Goal: Find specific page/section: Find specific page/section

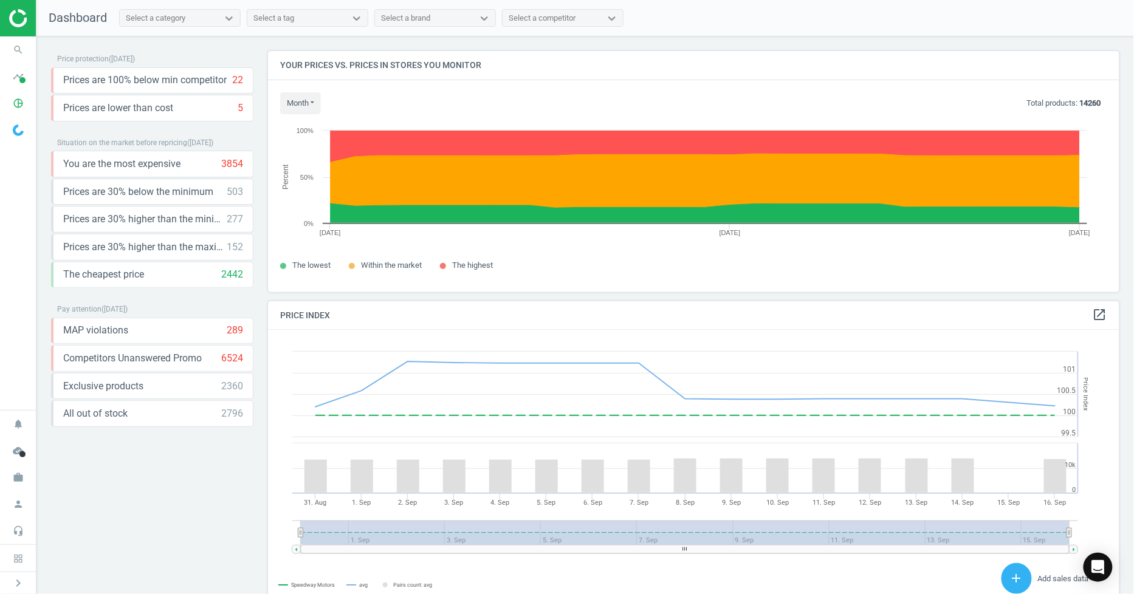
scroll to position [263, 863]
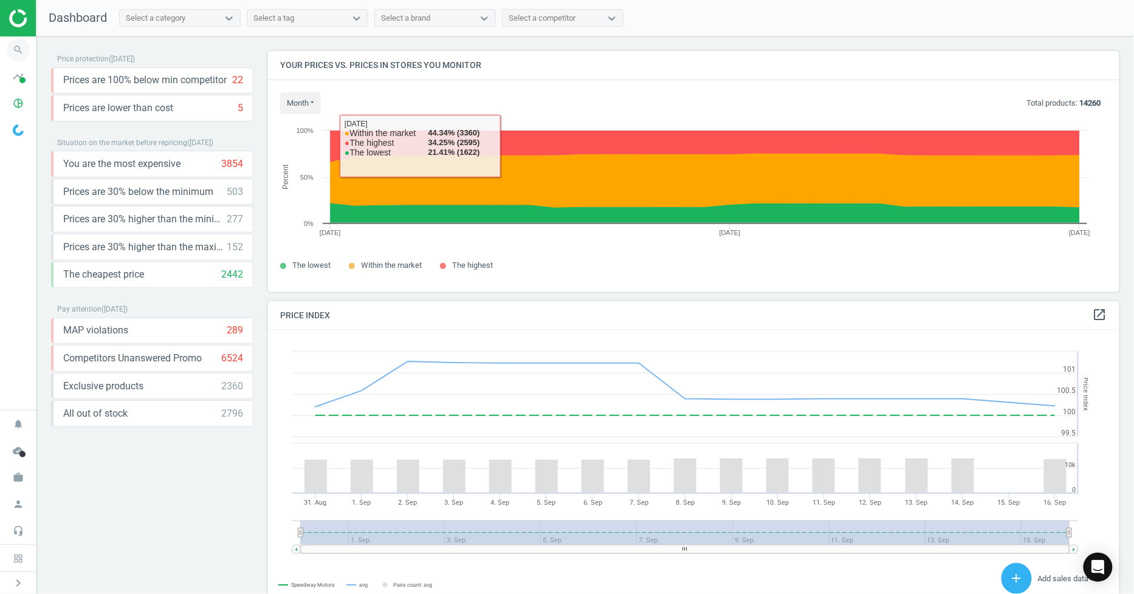
click at [29, 51] on icon "search" at bounding box center [18, 49] width 23 height 23
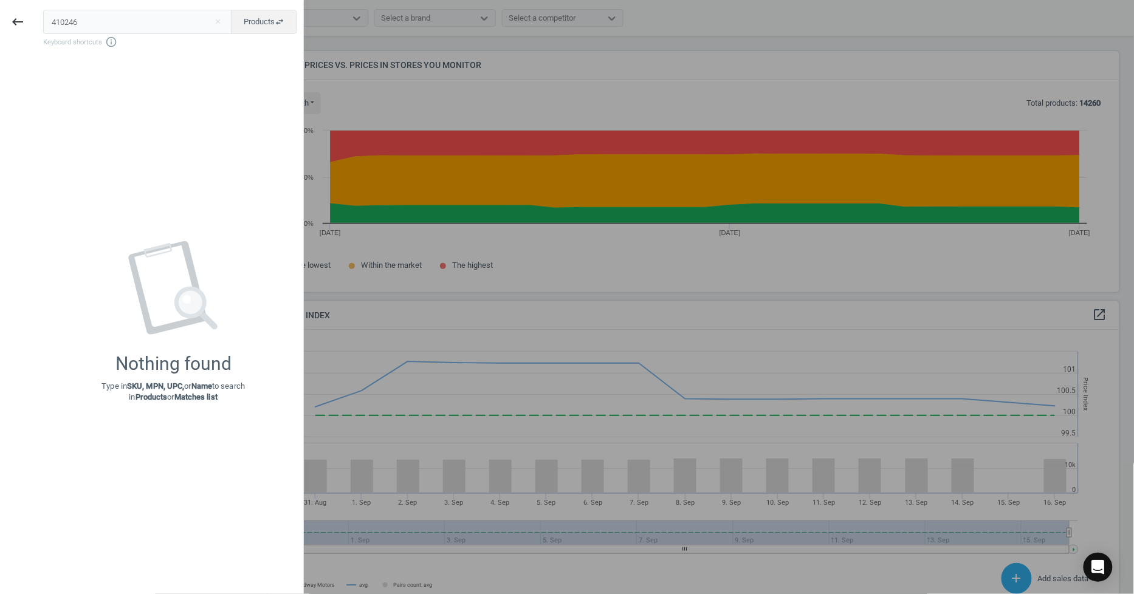
type input "410246"
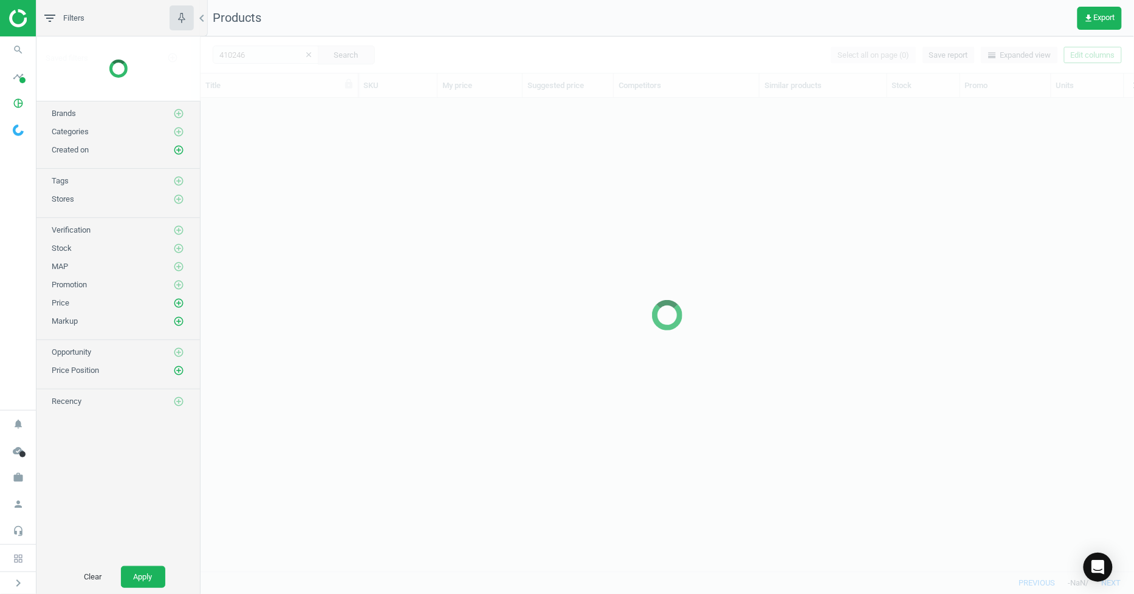
scroll to position [453, 924]
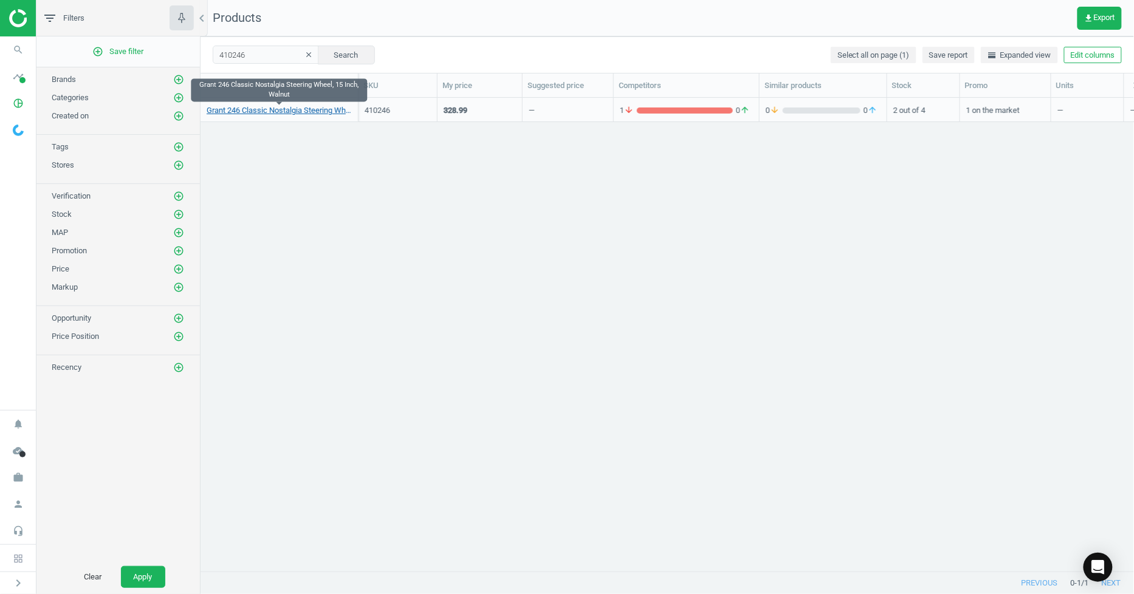
click at [297, 111] on link "Grant 246 Classic Nostalgia Steering Wheel, 15 Inch, Walnut" at bounding box center [279, 110] width 145 height 11
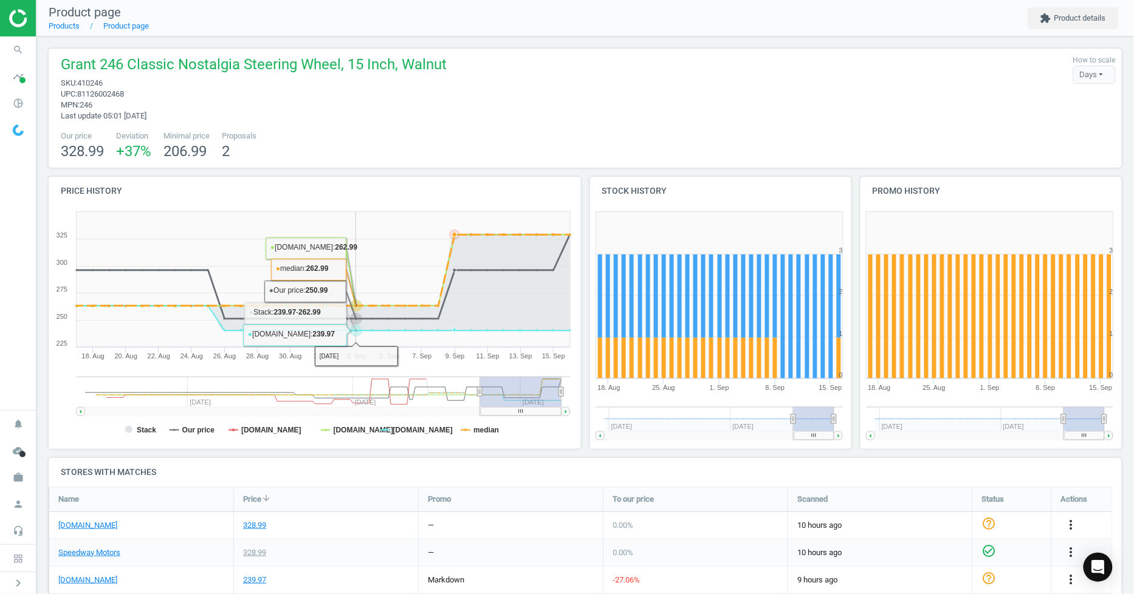
scroll to position [135, 0]
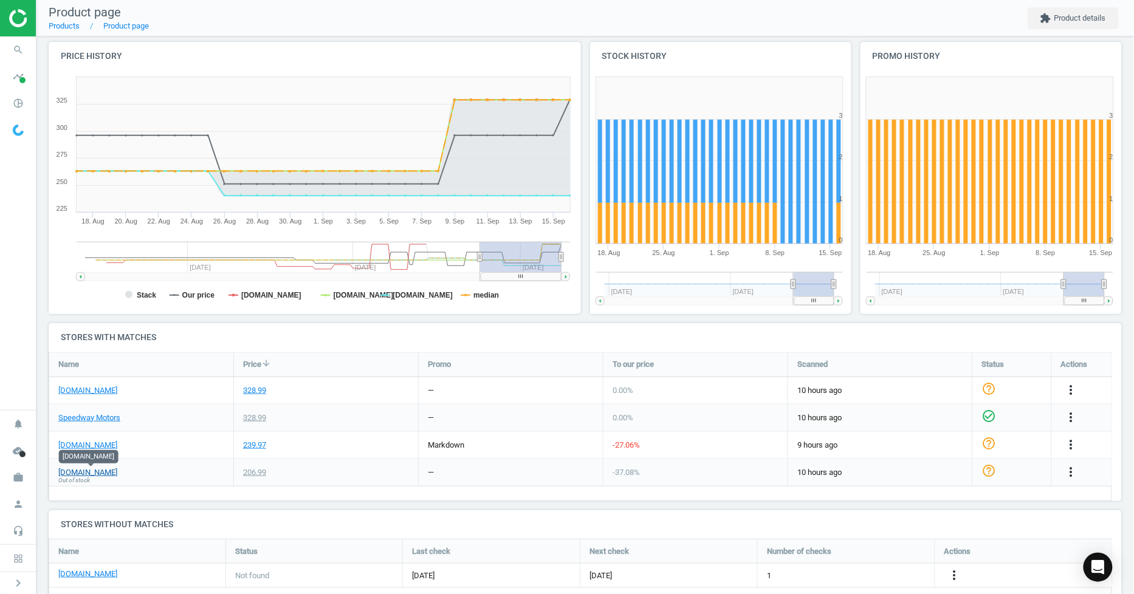
click at [97, 473] on link "[DOMAIN_NAME]" at bounding box center [87, 472] width 59 height 11
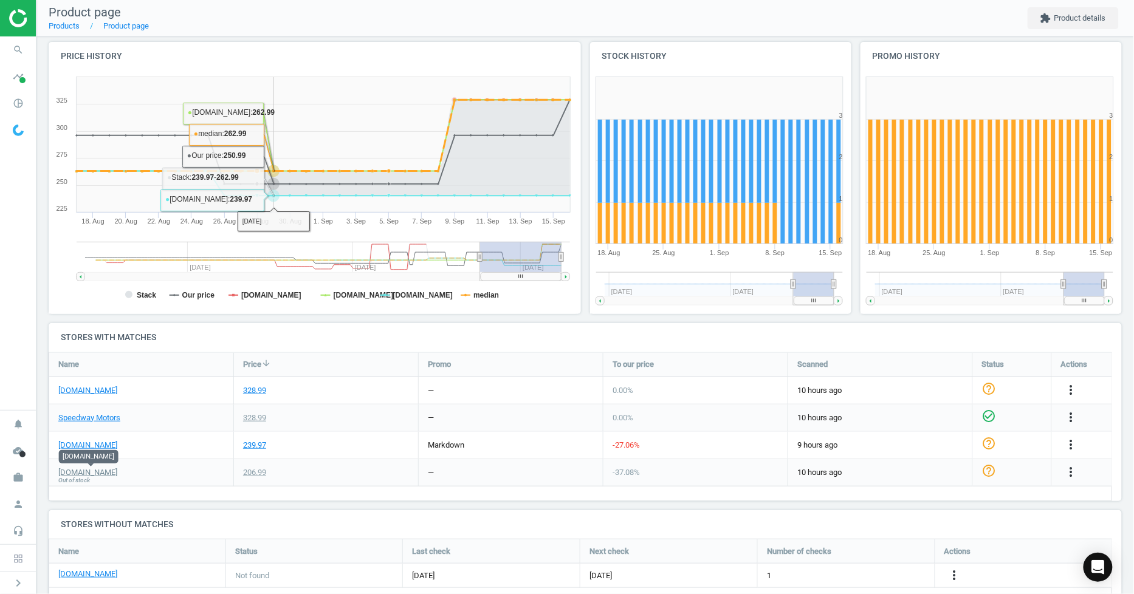
scroll to position [0, 0]
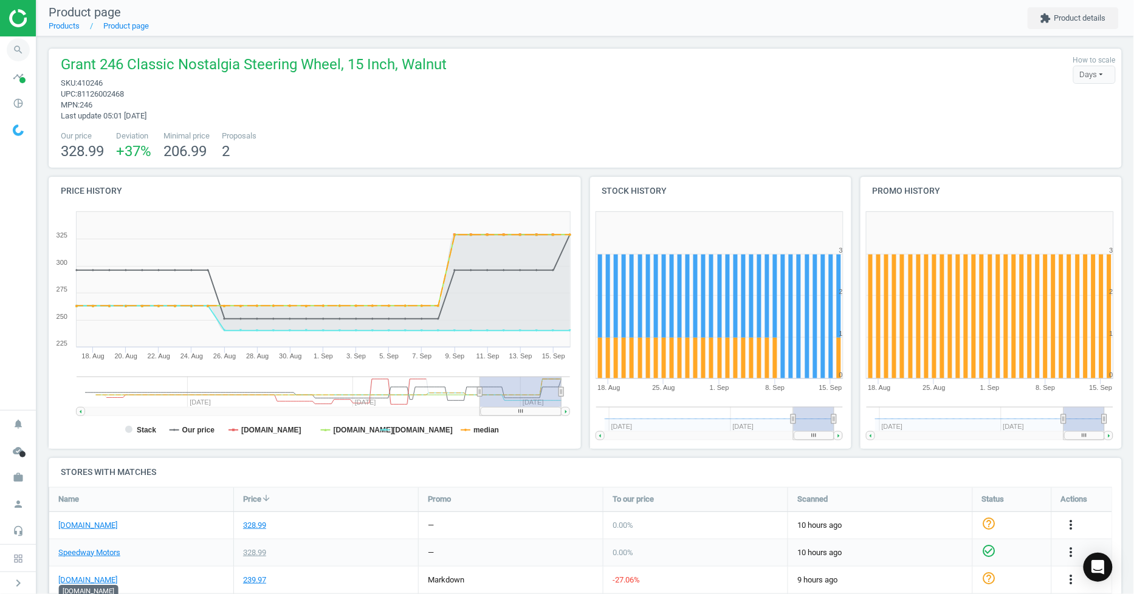
click at [11, 46] on icon "search" at bounding box center [18, 49] width 23 height 23
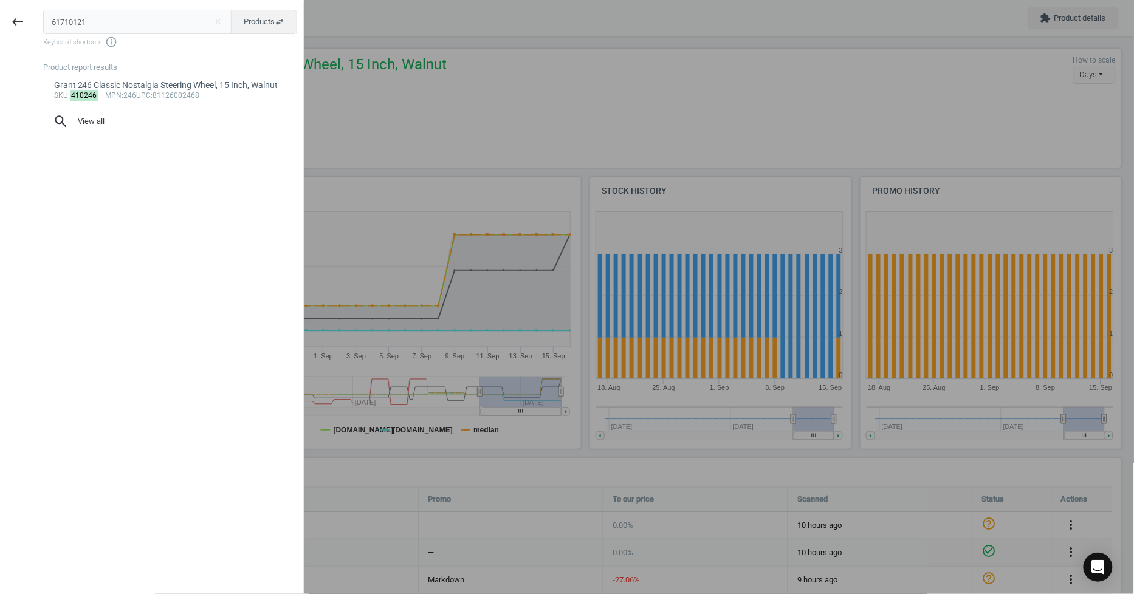
type input "61710121"
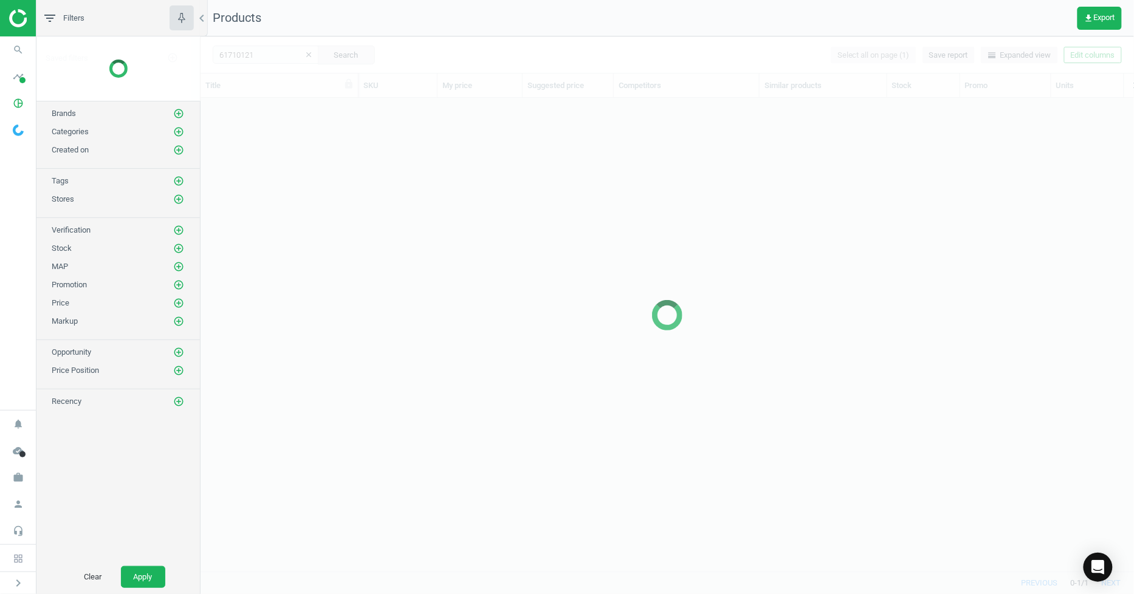
scroll to position [453, 924]
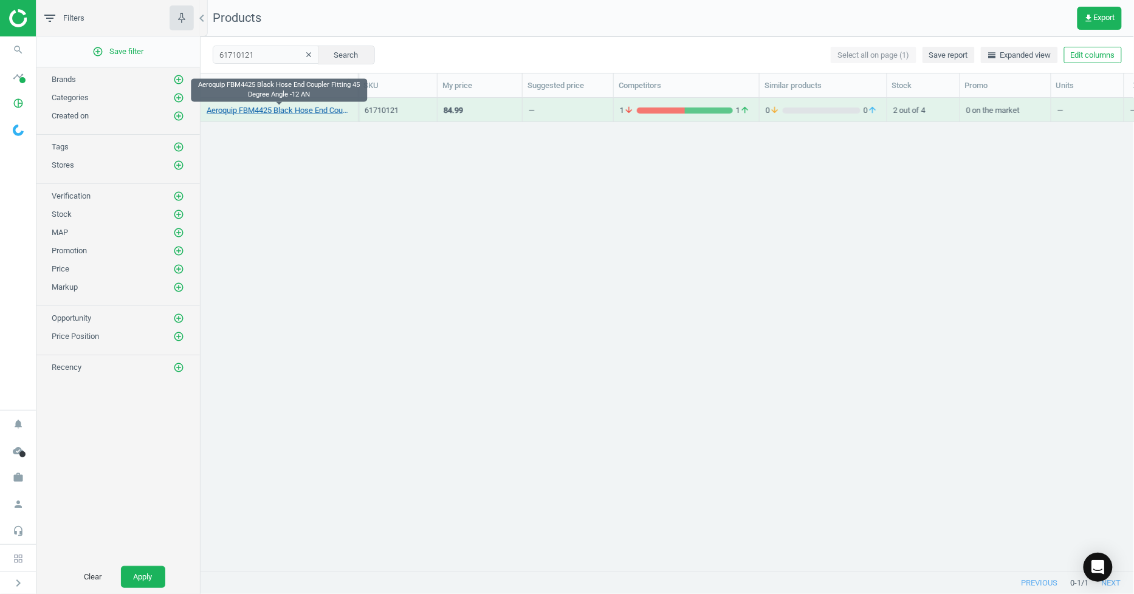
click at [300, 110] on link "Aeroquip FBM4425 Black Hose End Coupler Fitting 45 Degree Angle -12 AN" at bounding box center [279, 110] width 145 height 11
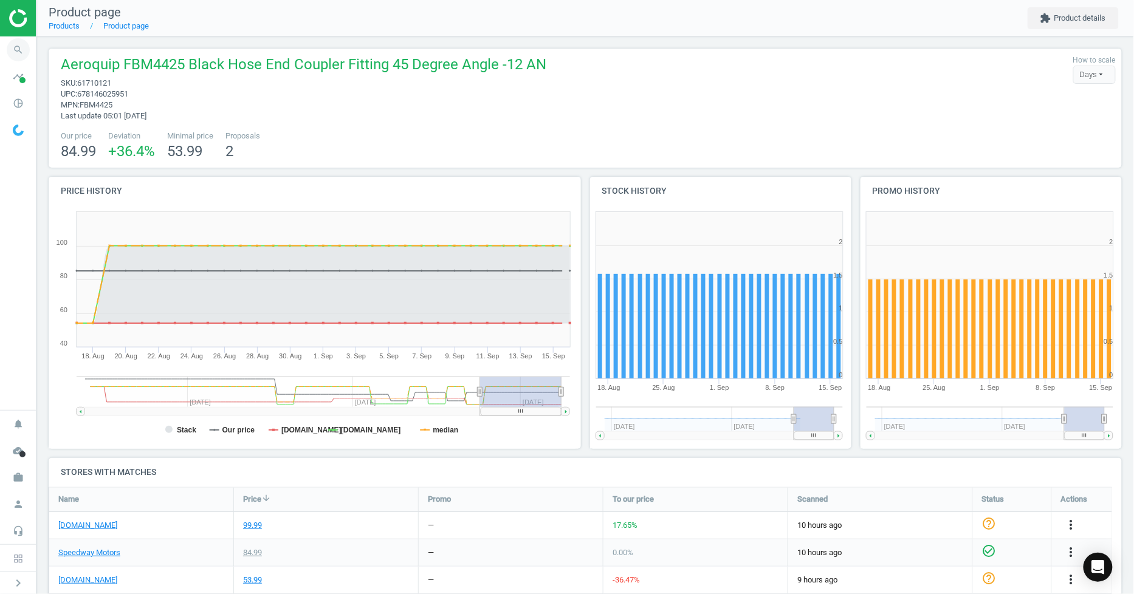
click at [23, 52] on icon "search" at bounding box center [18, 49] width 23 height 23
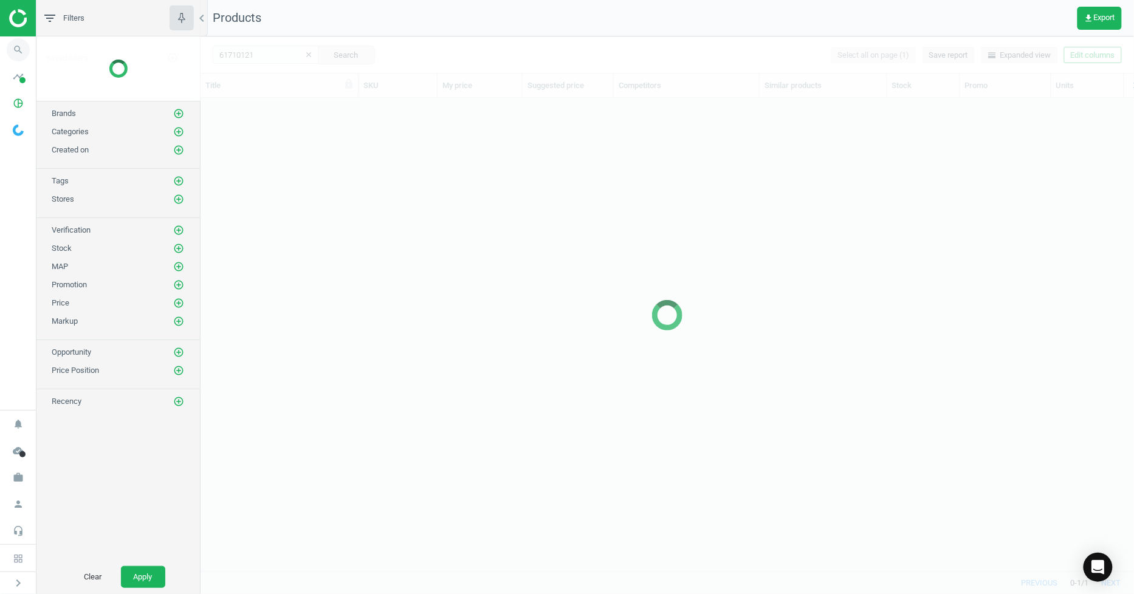
scroll to position [453, 924]
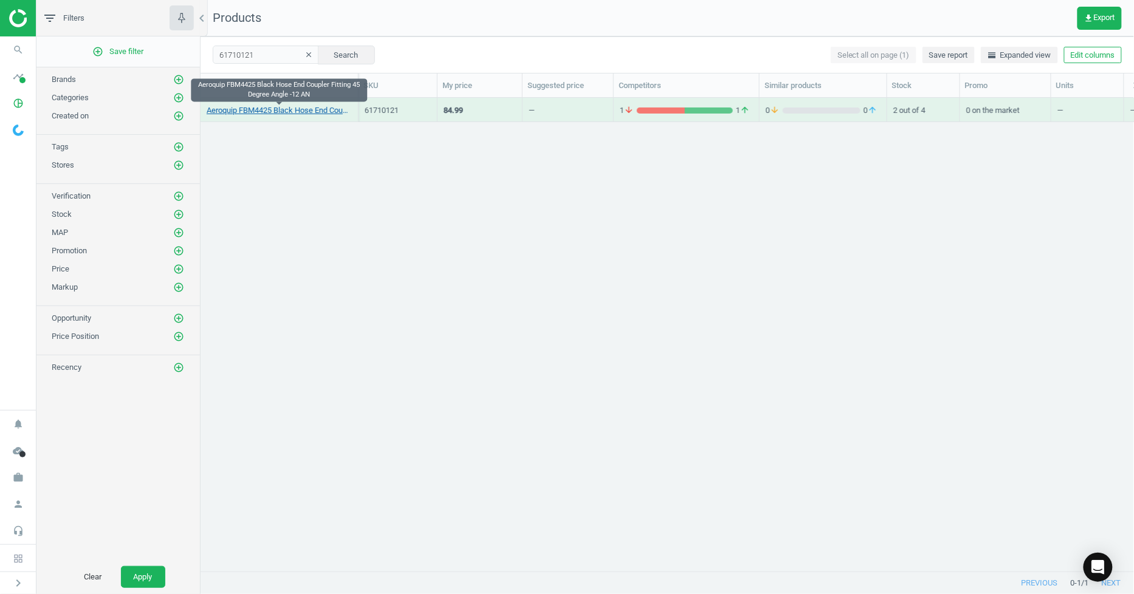
click at [264, 112] on link "Aeroquip FBM4425 Black Hose End Coupler Fitting 45 Degree Angle -12 AN" at bounding box center [279, 110] width 145 height 11
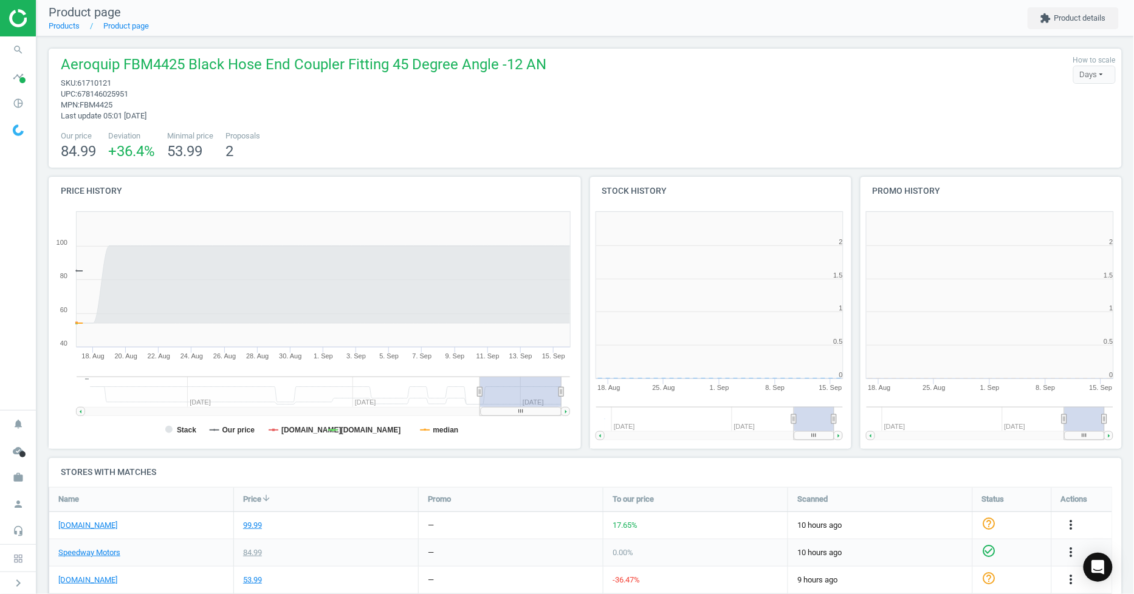
scroll to position [264, 280]
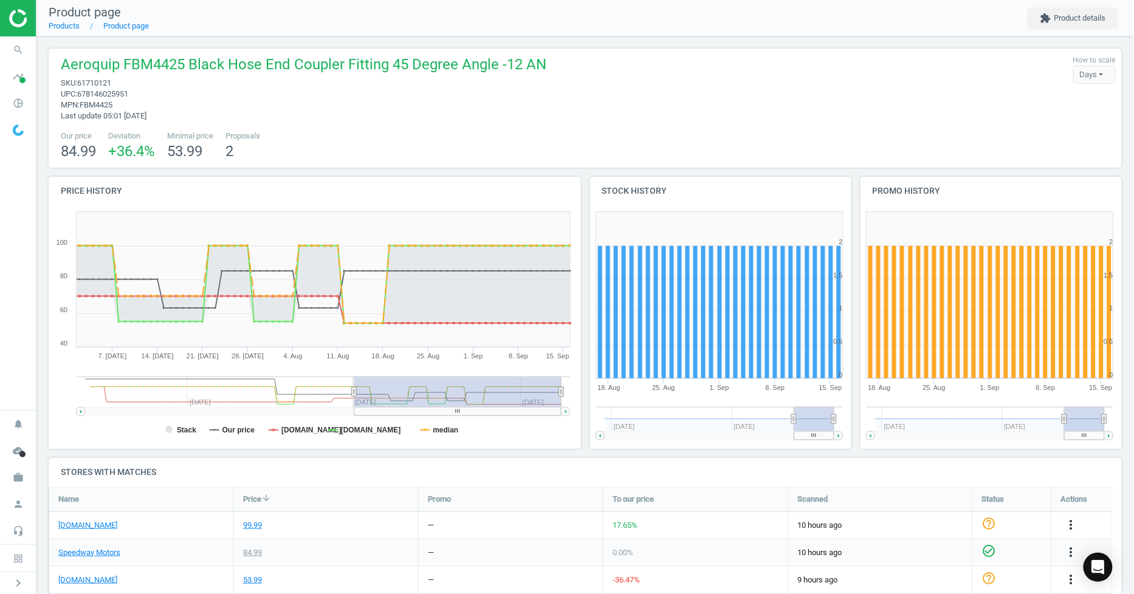
drag, startPoint x: 481, startPoint y: 391, endPoint x: 354, endPoint y: 387, distance: 126.5
click at [354, 387] on icon at bounding box center [354, 391] width 5 height 9
click at [99, 78] on span "61710121" at bounding box center [94, 82] width 34 height 9
copy span "61710121"
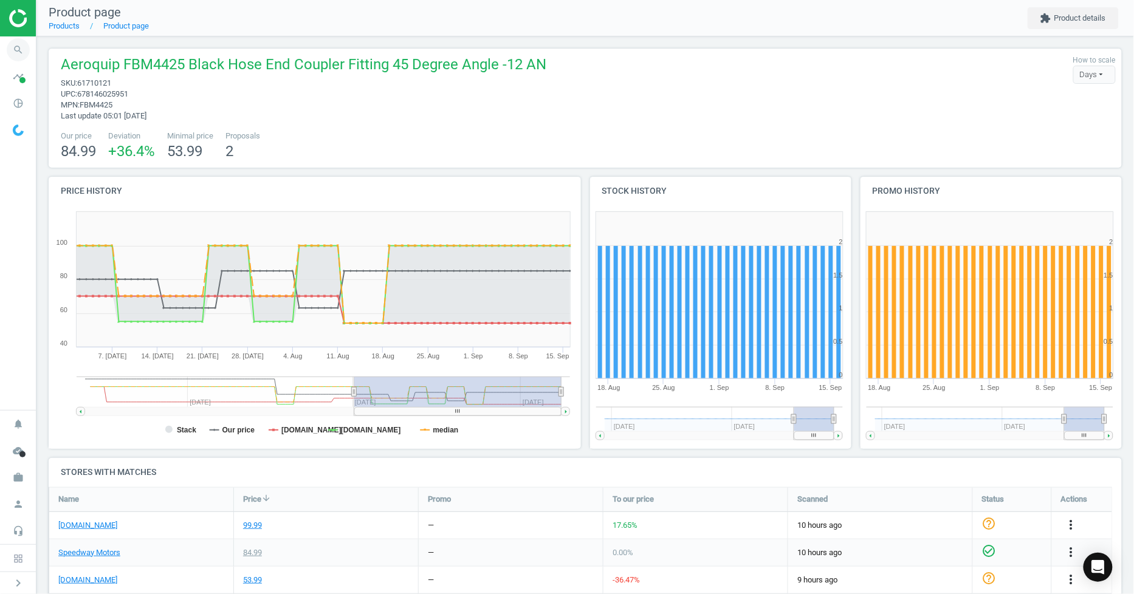
click at [22, 49] on icon "search" at bounding box center [18, 49] width 23 height 23
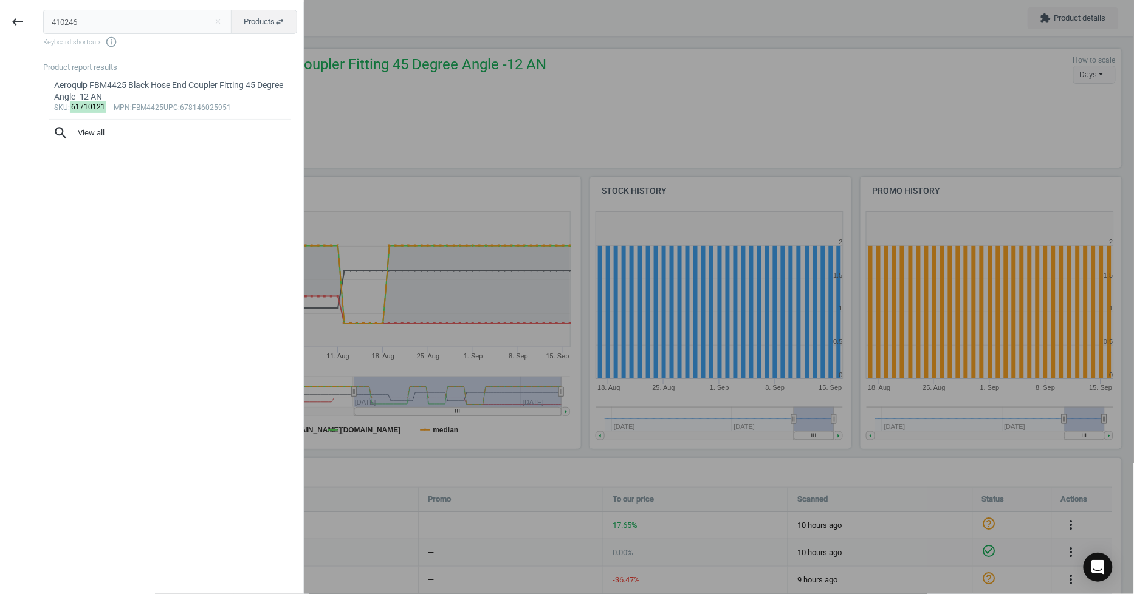
type input "410246"
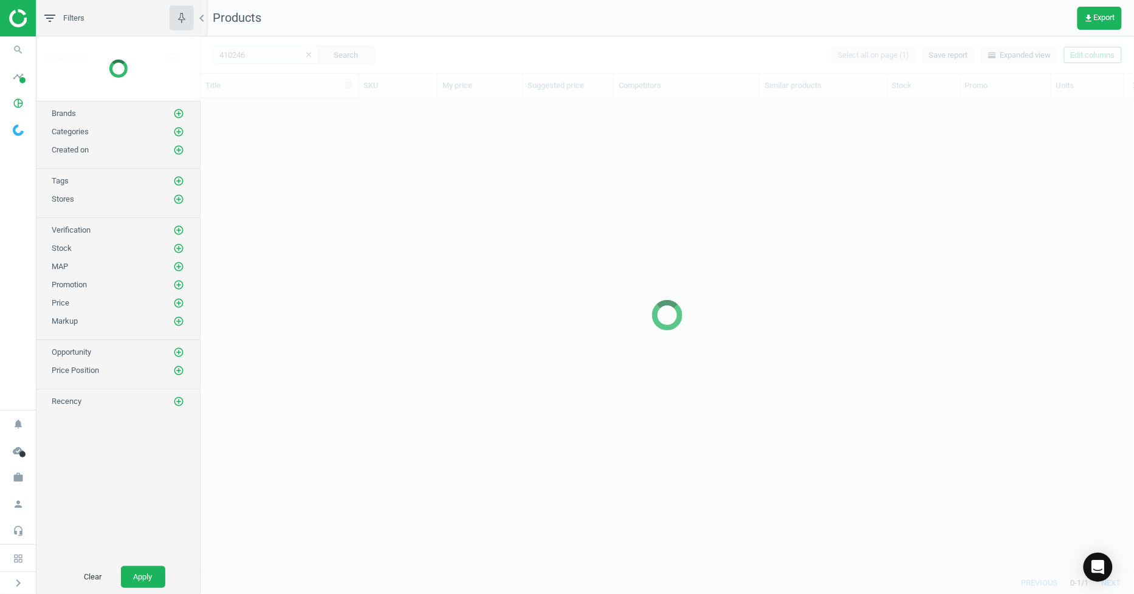
scroll to position [453, 924]
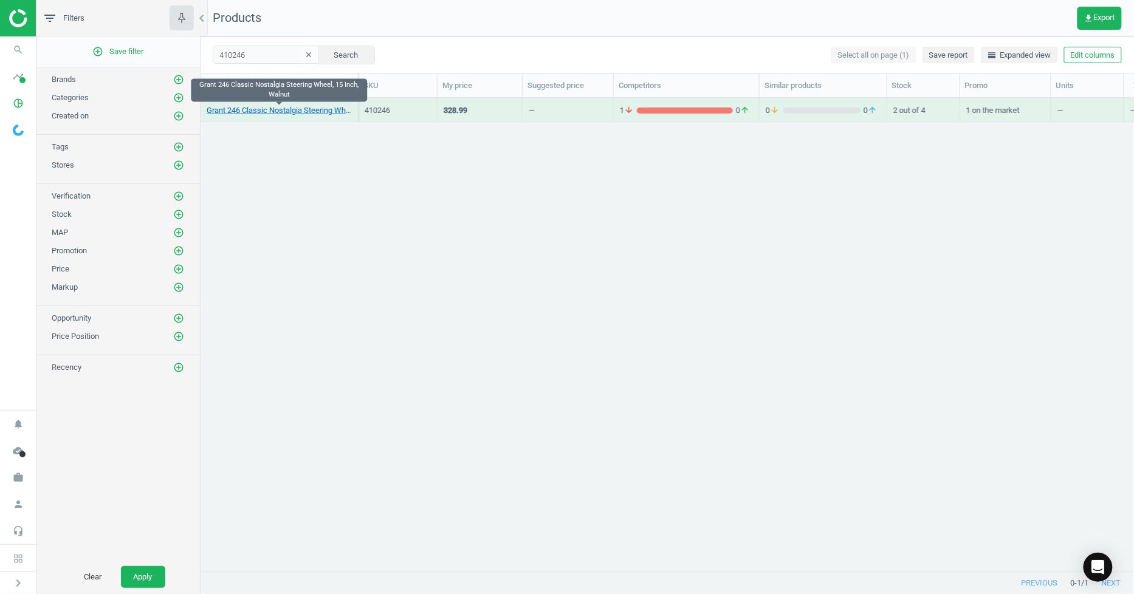
click at [303, 110] on link "Grant 246 Classic Nostalgia Steering Wheel, 15 Inch, Walnut" at bounding box center [279, 110] width 145 height 11
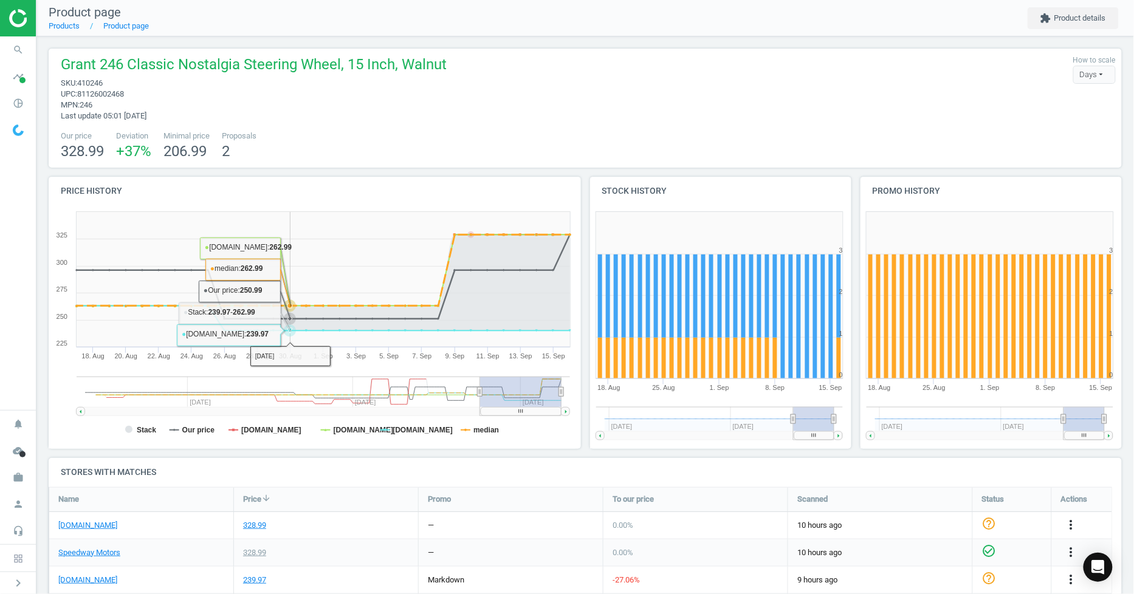
scroll to position [165, 0]
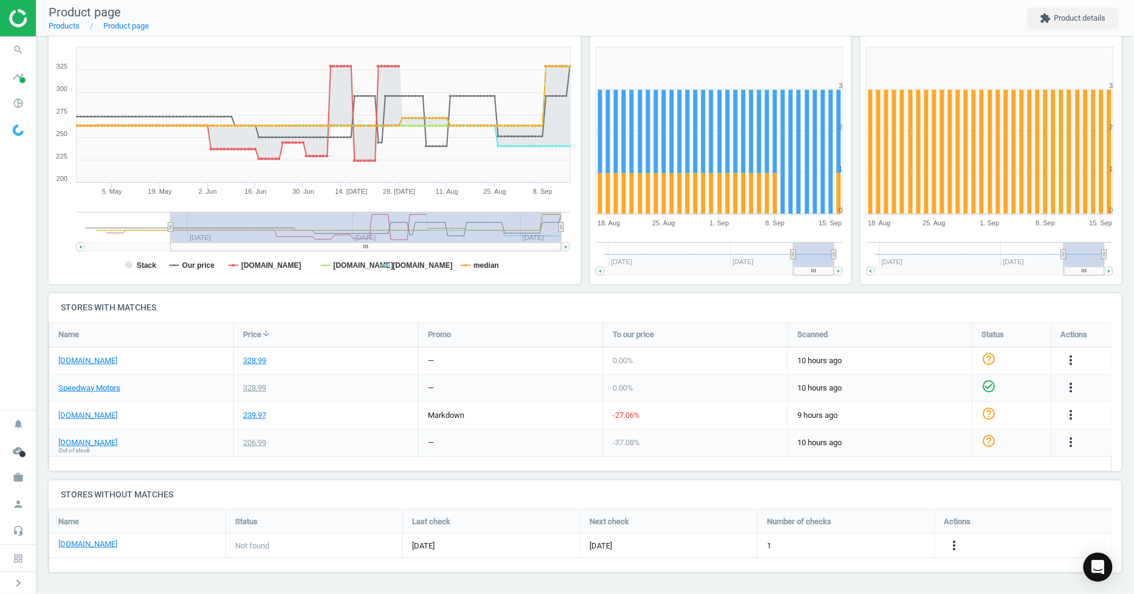
drag, startPoint x: 480, startPoint y: 228, endPoint x: 165, endPoint y: 233, distance: 314.8
click at [168, 238] on g at bounding box center [323, 231] width 493 height 39
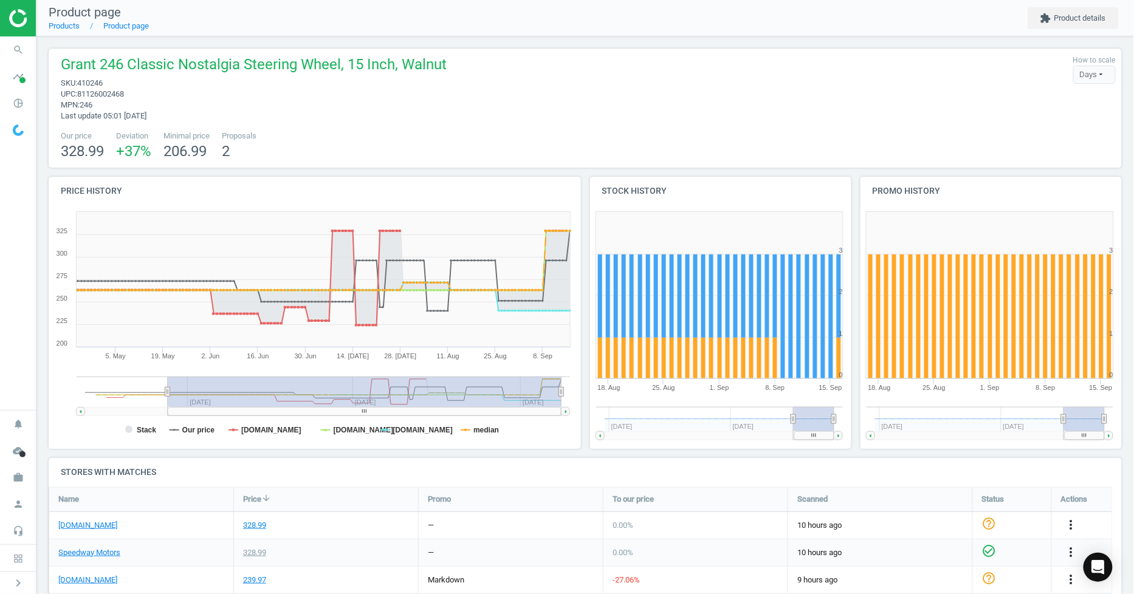
click at [878, 119] on div "Grant 246 Classic Nostalgia Steering Wheel, 15 Inch, Walnut sku : 410246 upc : …" at bounding box center [585, 88] width 1061 height 67
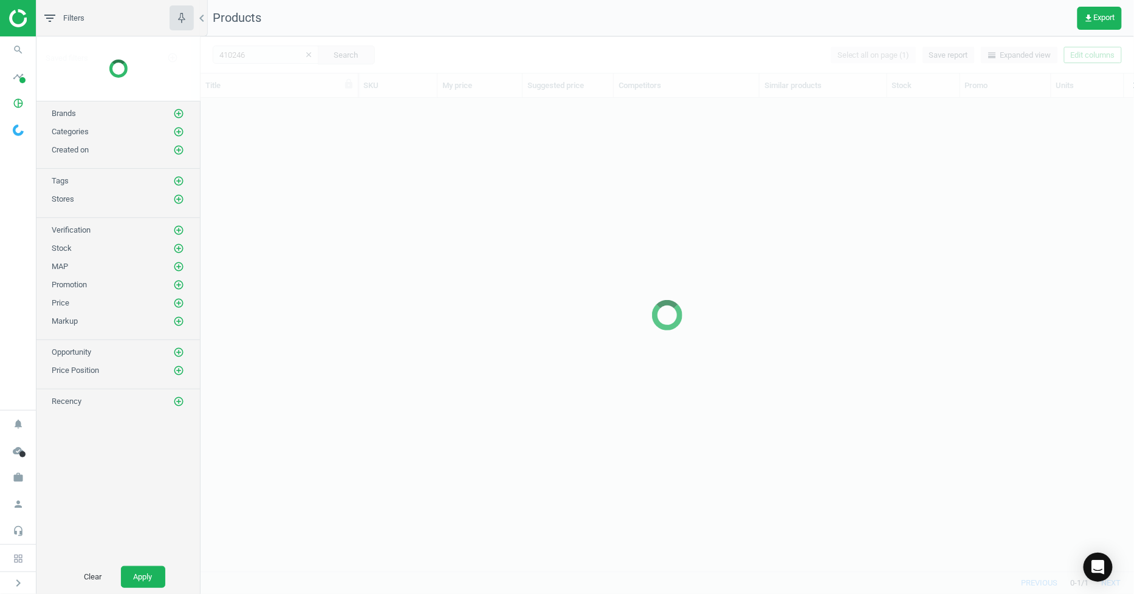
scroll to position [453, 924]
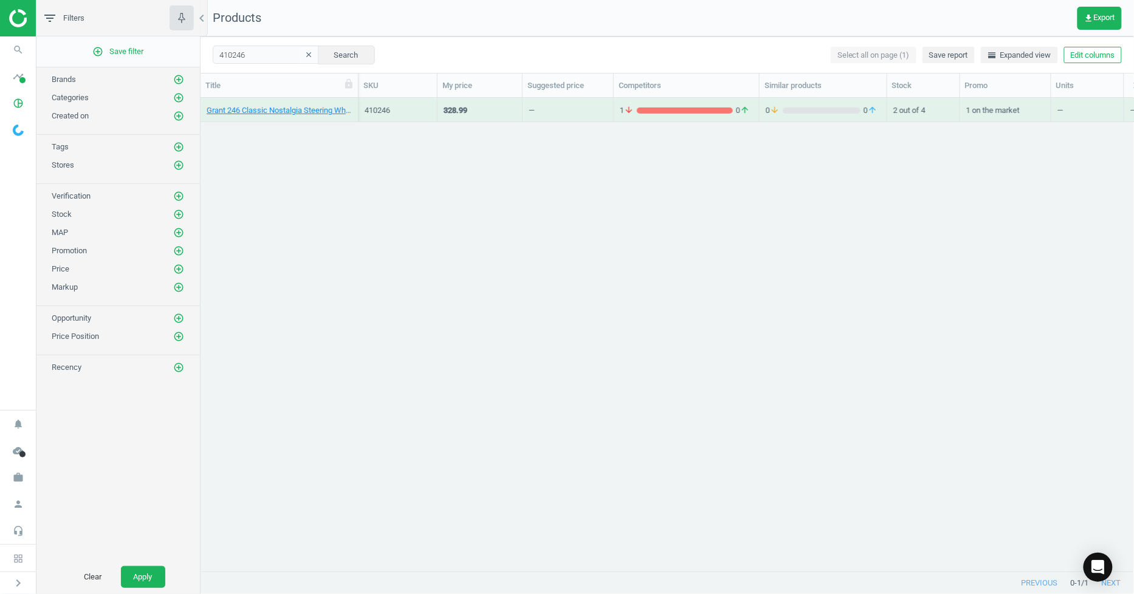
click at [487, 269] on div "Grant 246 Classic Nostalgia Steering Wheel, 15 Inch, Walnut 410246 328.99 — 1 a…" at bounding box center [668, 330] width 934 height 464
